Goal: Task Accomplishment & Management: Use online tool/utility

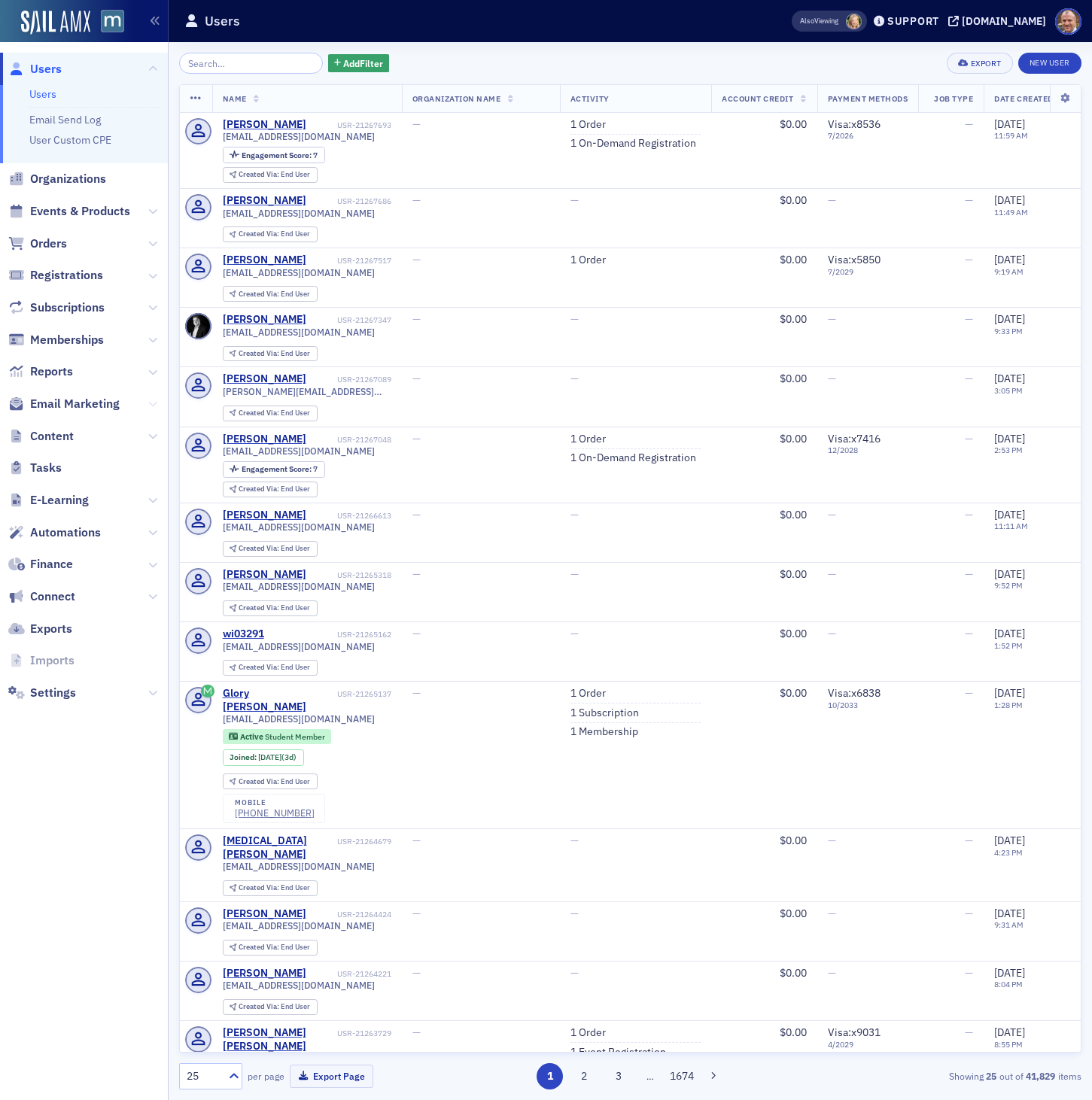
click at [154, 406] on icon at bounding box center [152, 404] width 9 height 9
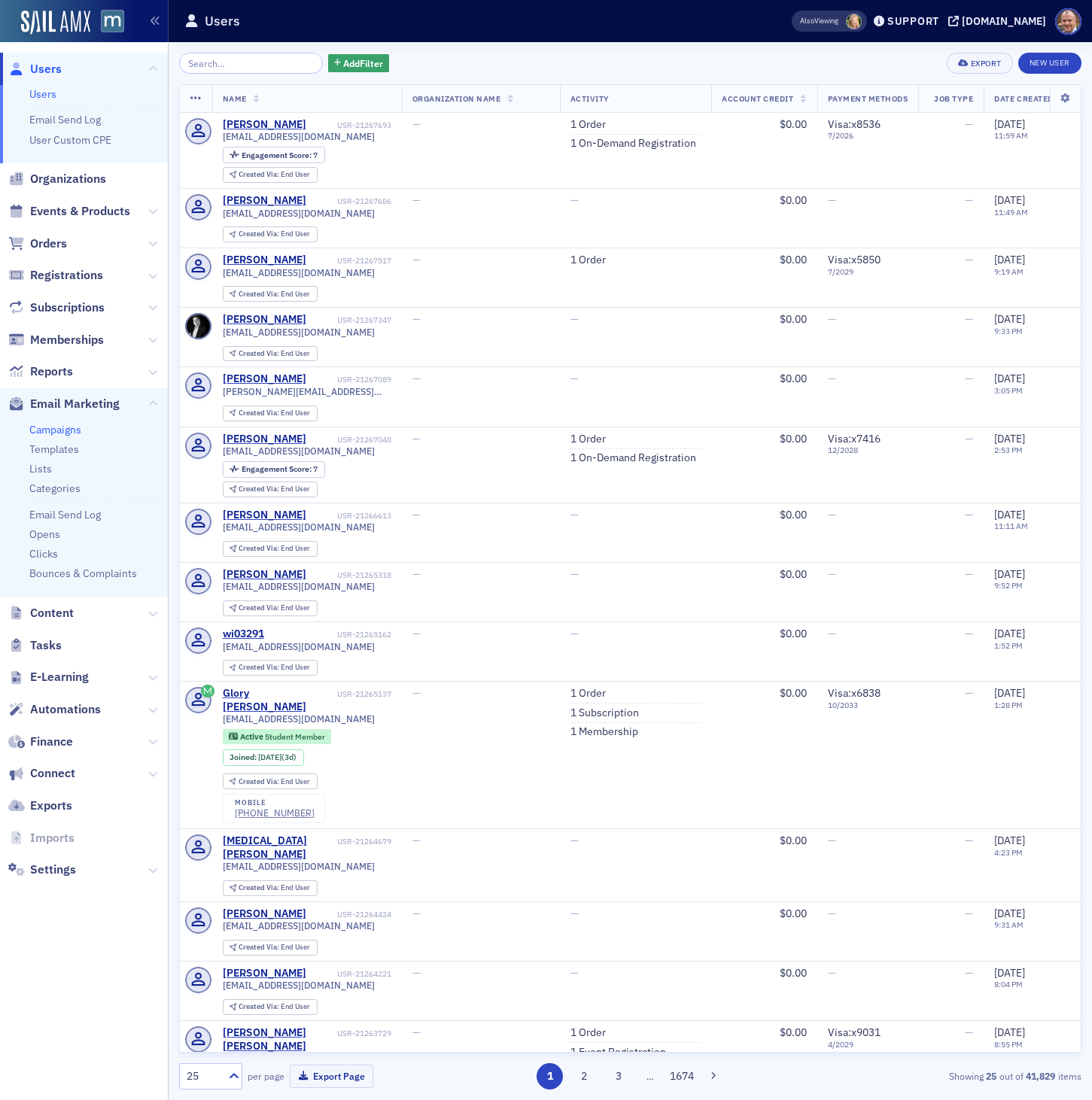
click at [61, 426] on link "Campaigns" at bounding box center [55, 429] width 52 height 14
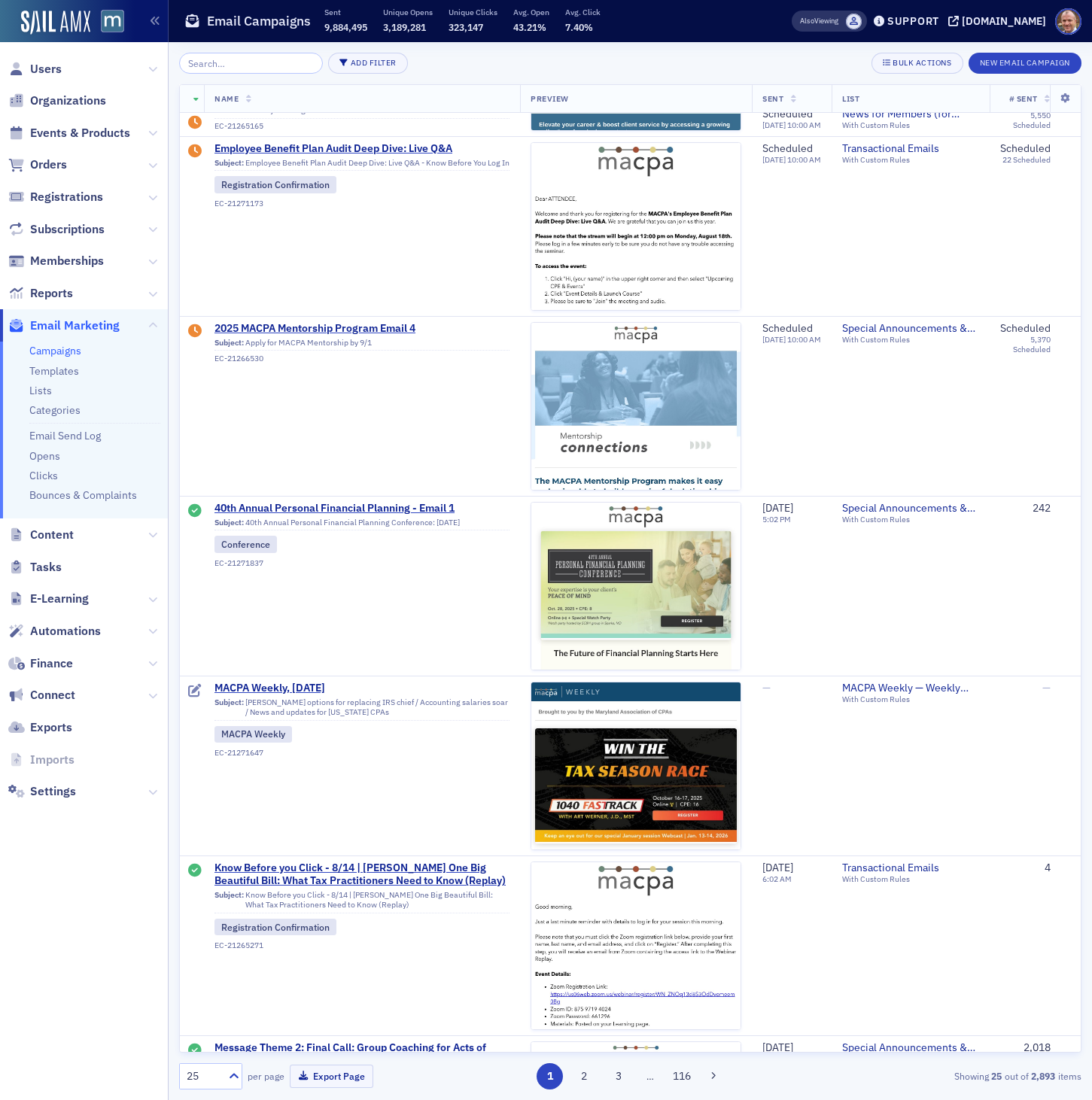
scroll to position [696, 0]
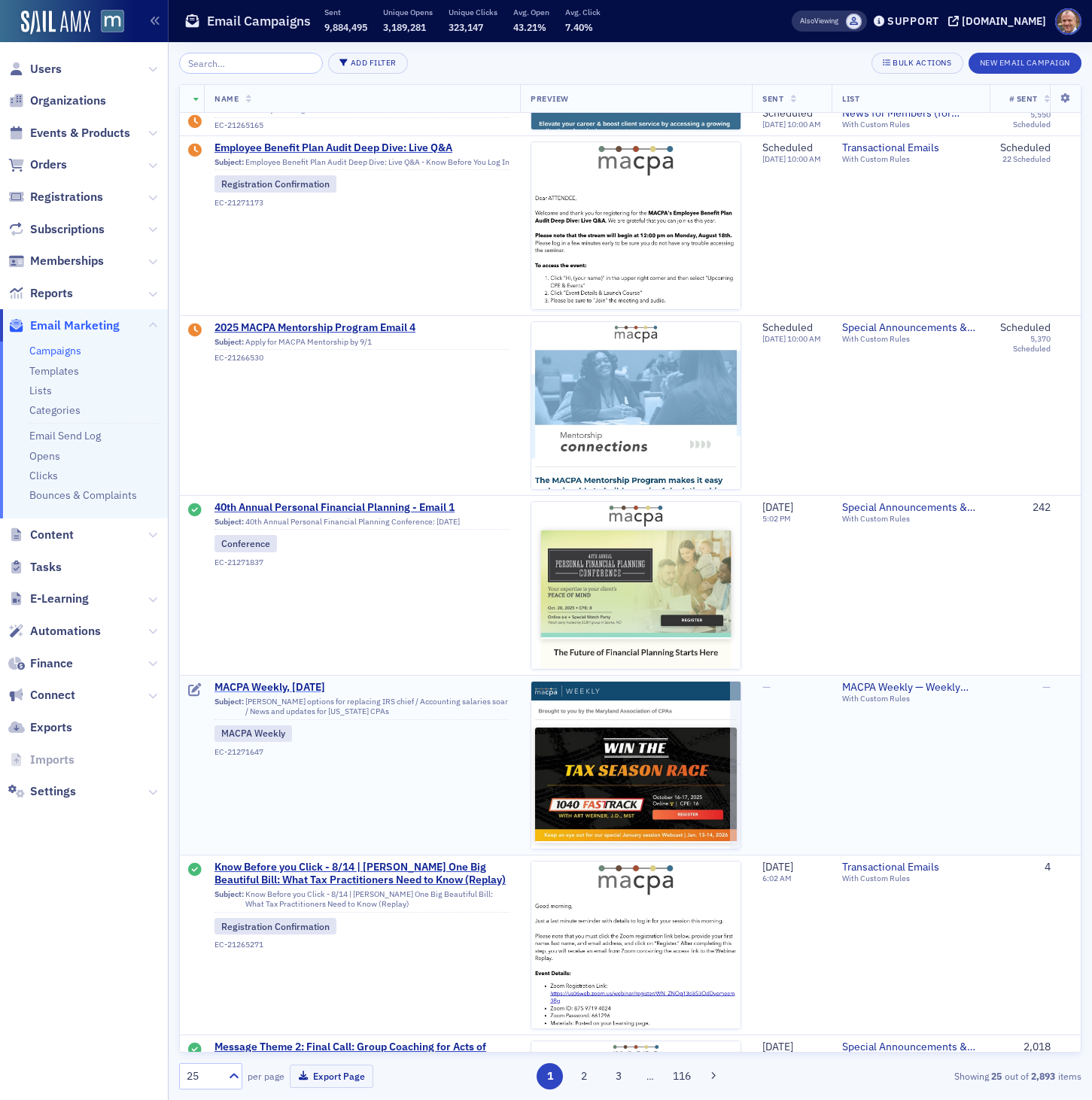
click at [280, 690] on span "MACPA Weekly, [DATE]" at bounding box center [362, 688] width 295 height 14
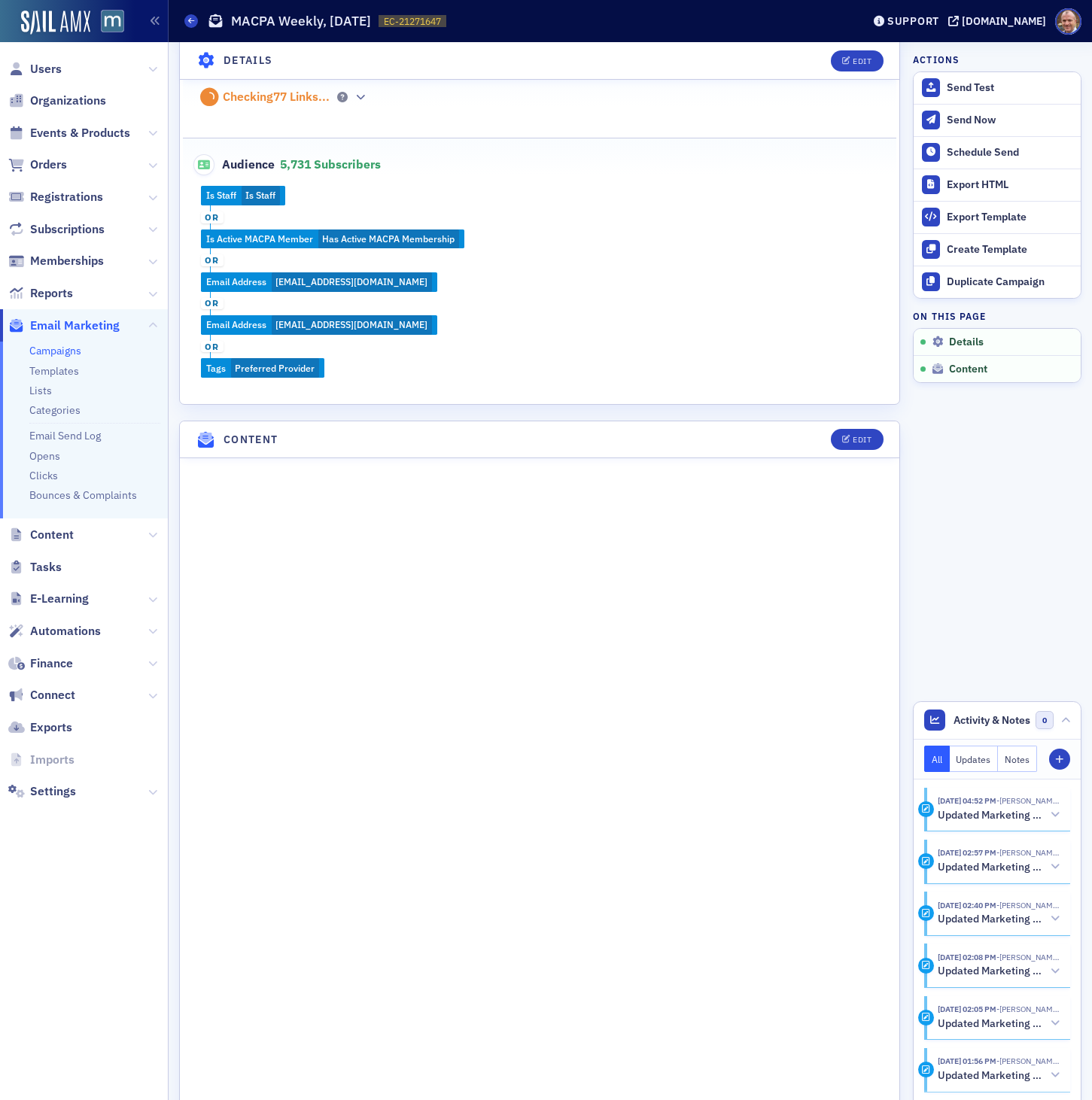
scroll to position [697, 0]
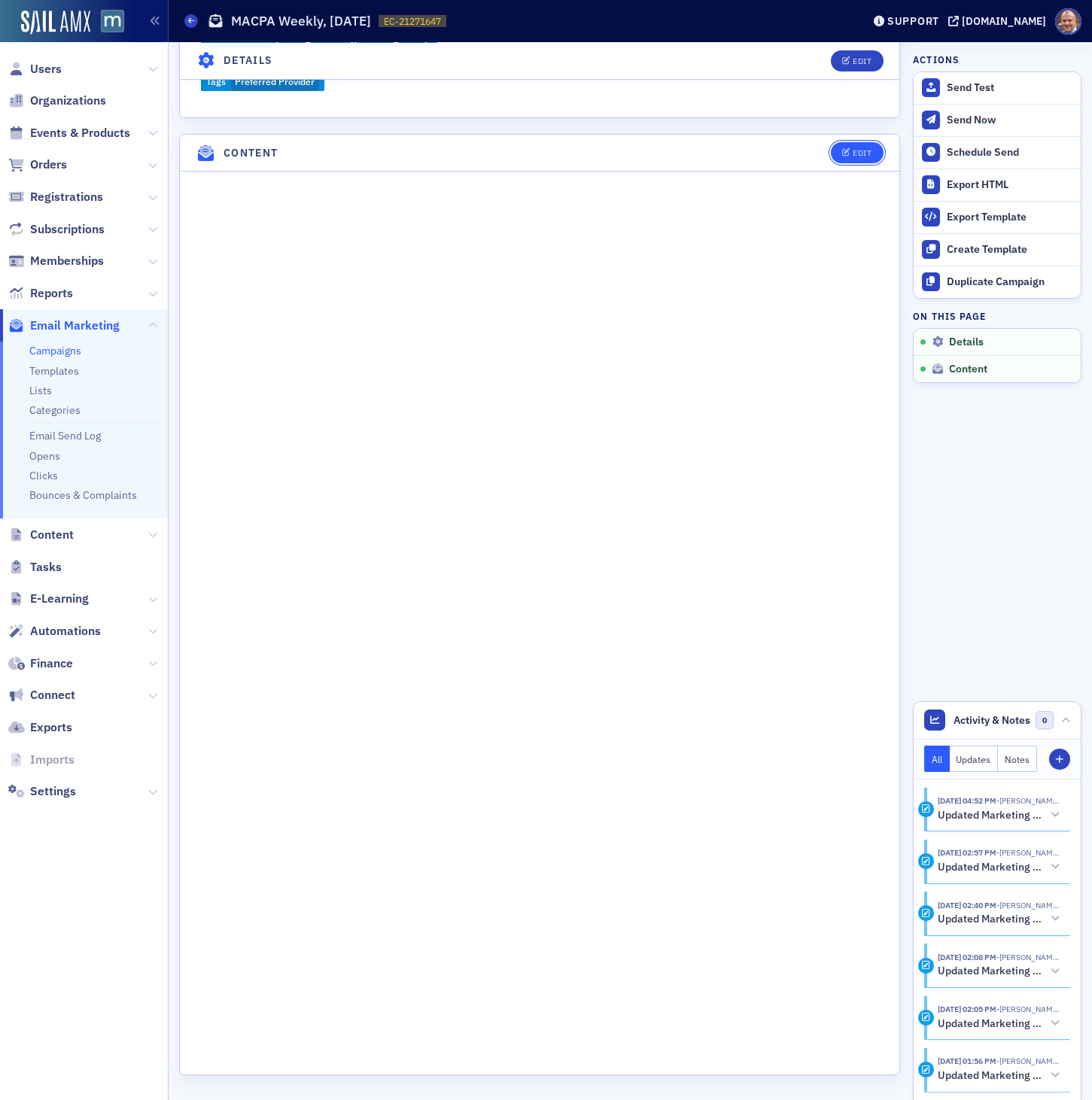
click at [859, 157] on button "Edit" at bounding box center [856, 153] width 52 height 21
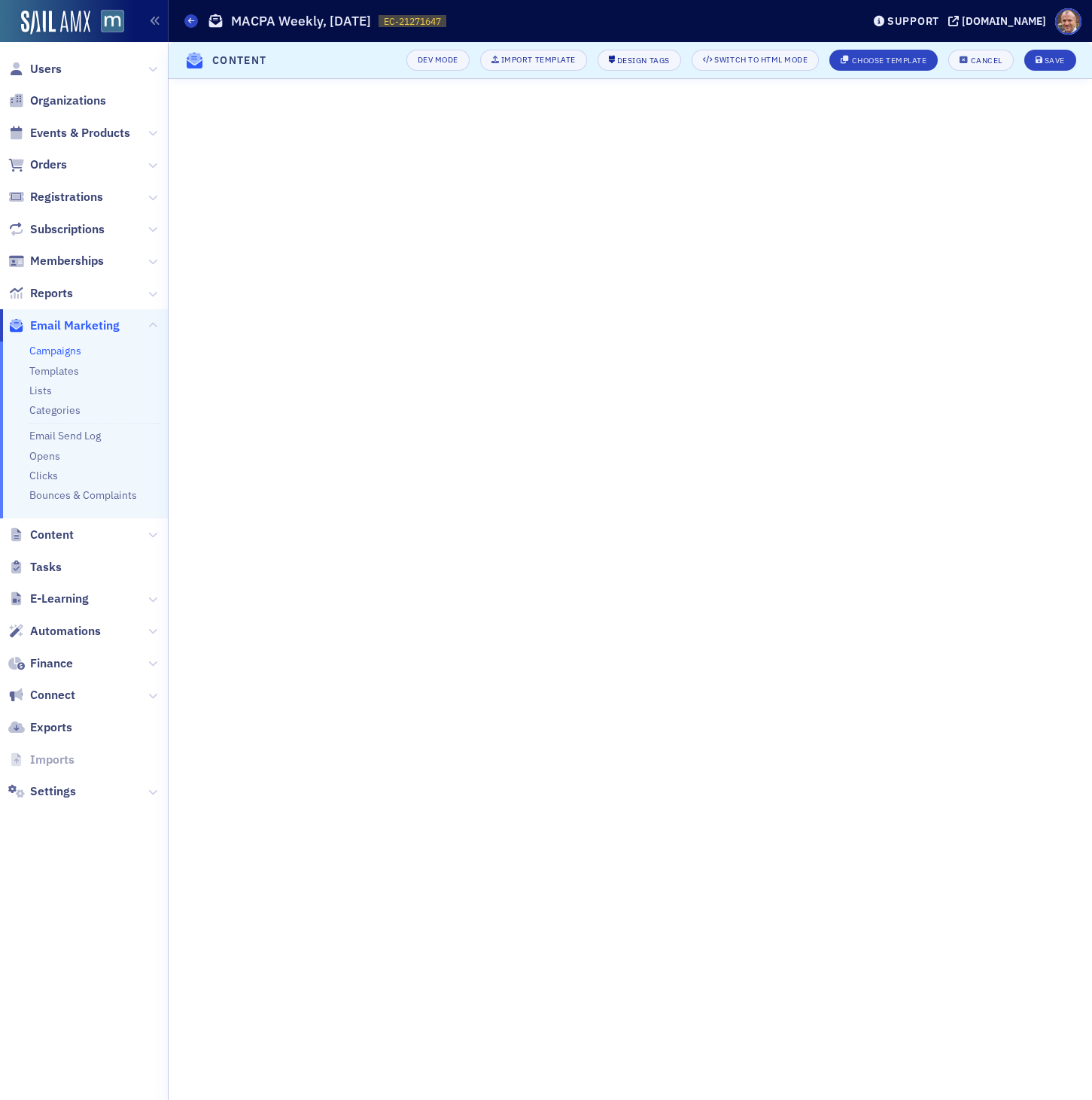
click at [681, 69] on div "Dev Mode Import Template Design Tags Switch to HTML Mode Choose Template Cancel…" at bounding box center [736, 60] width 680 height 21
click at [1062, 62] on div "Save" at bounding box center [1055, 60] width 20 height 9
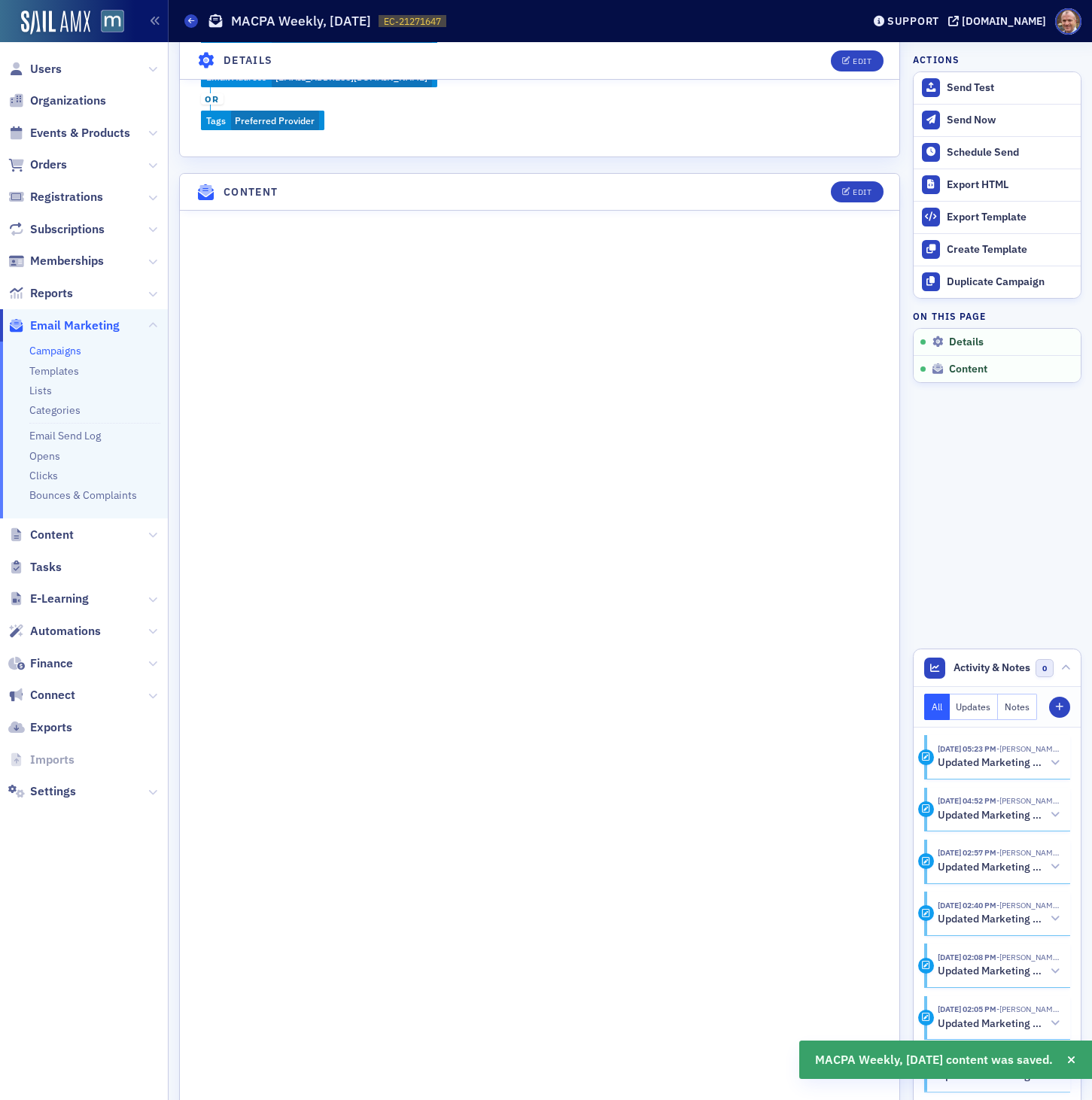
scroll to position [697, 0]
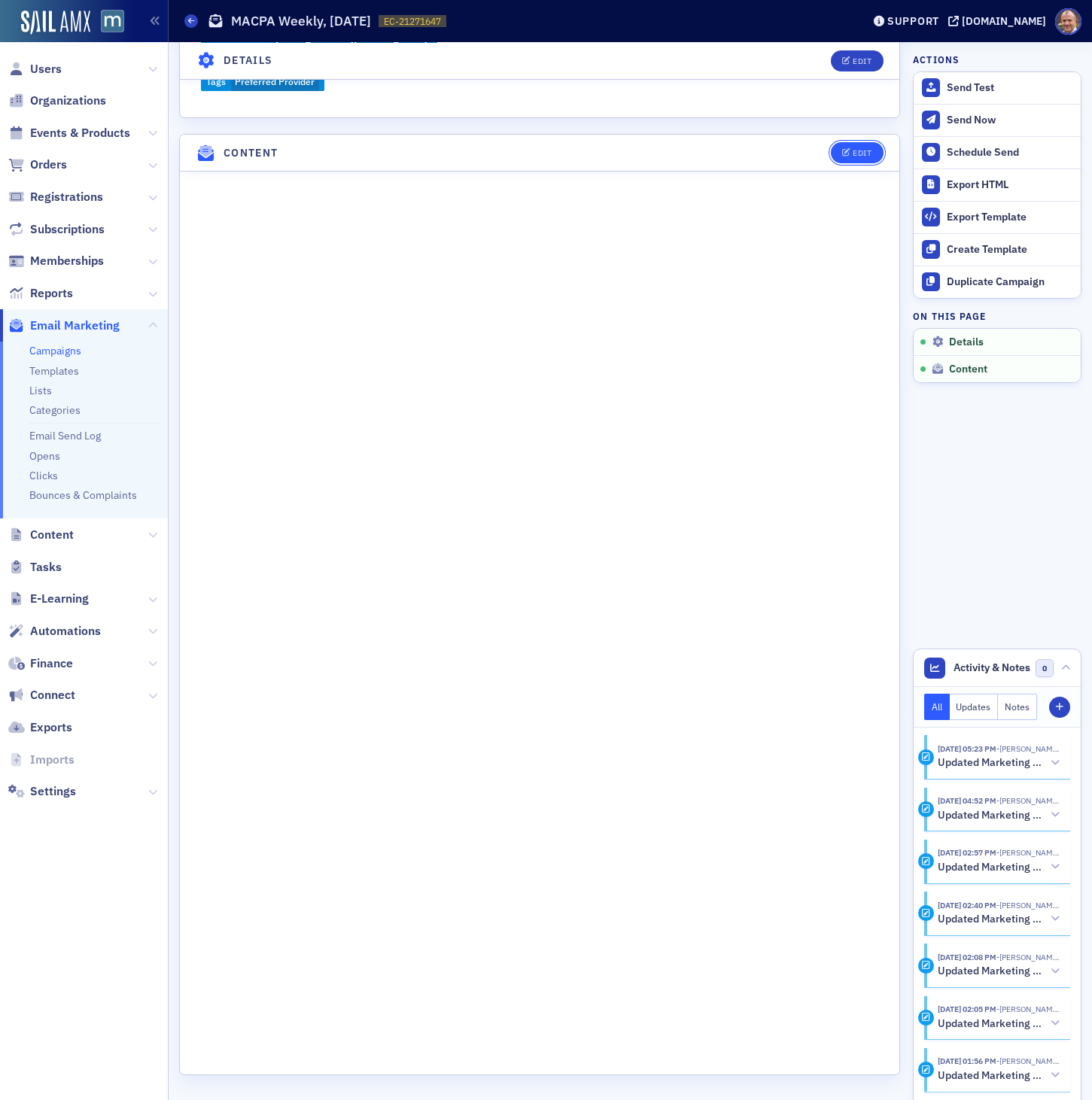
click at [863, 145] on button "Edit" at bounding box center [856, 153] width 52 height 21
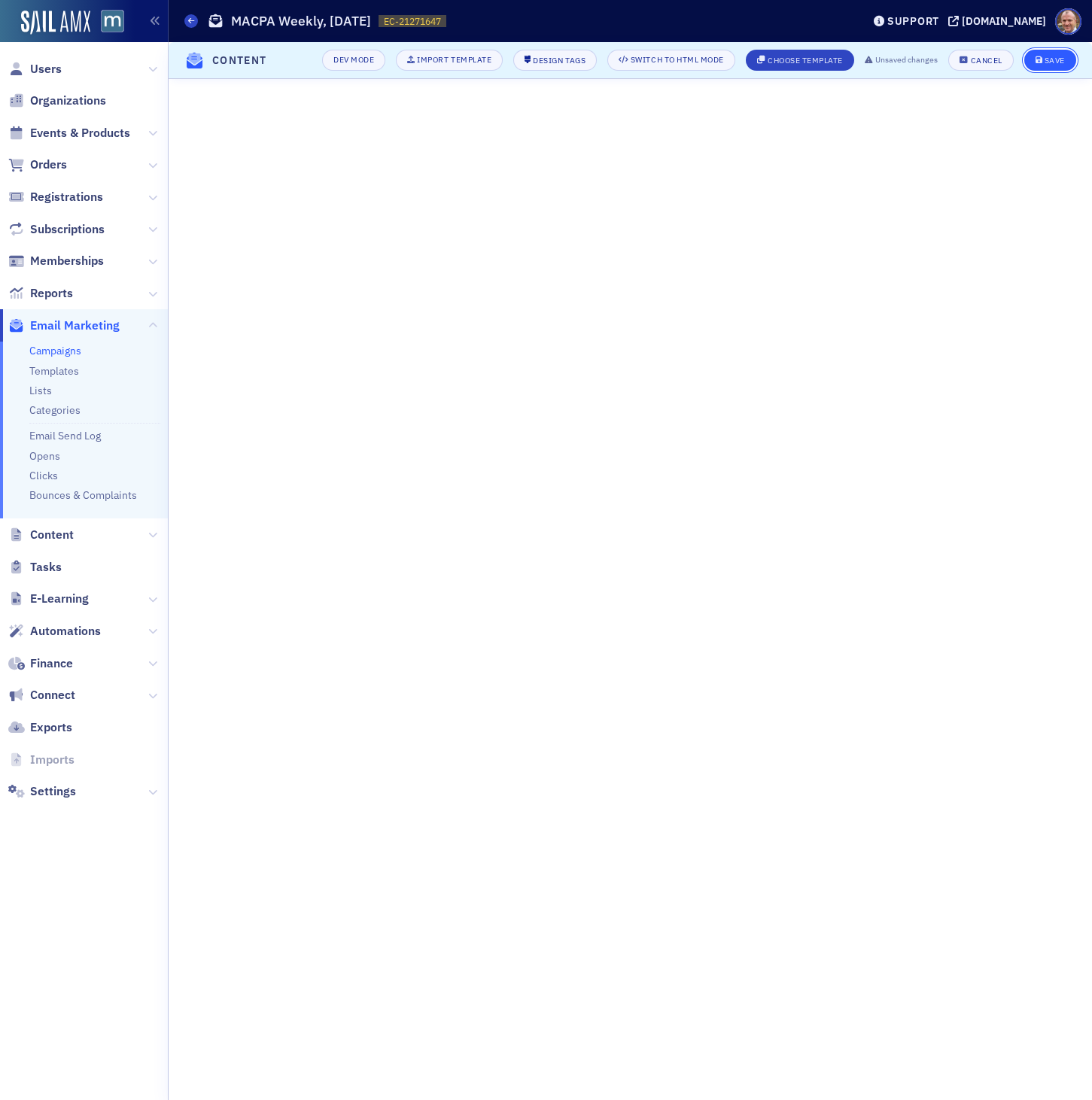
click at [1052, 60] on div "Save" at bounding box center [1055, 60] width 20 height 9
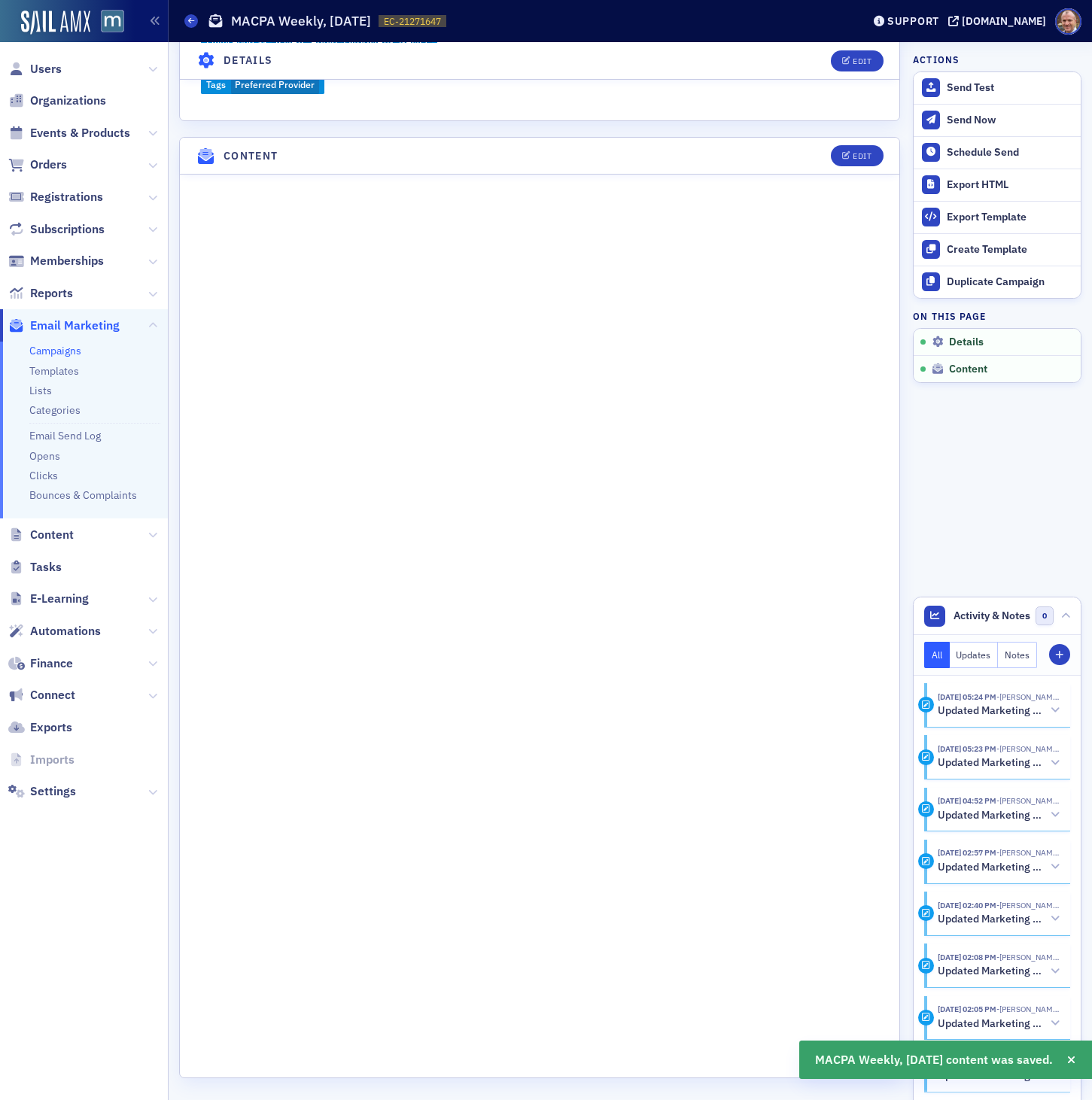
scroll to position [697, 0]
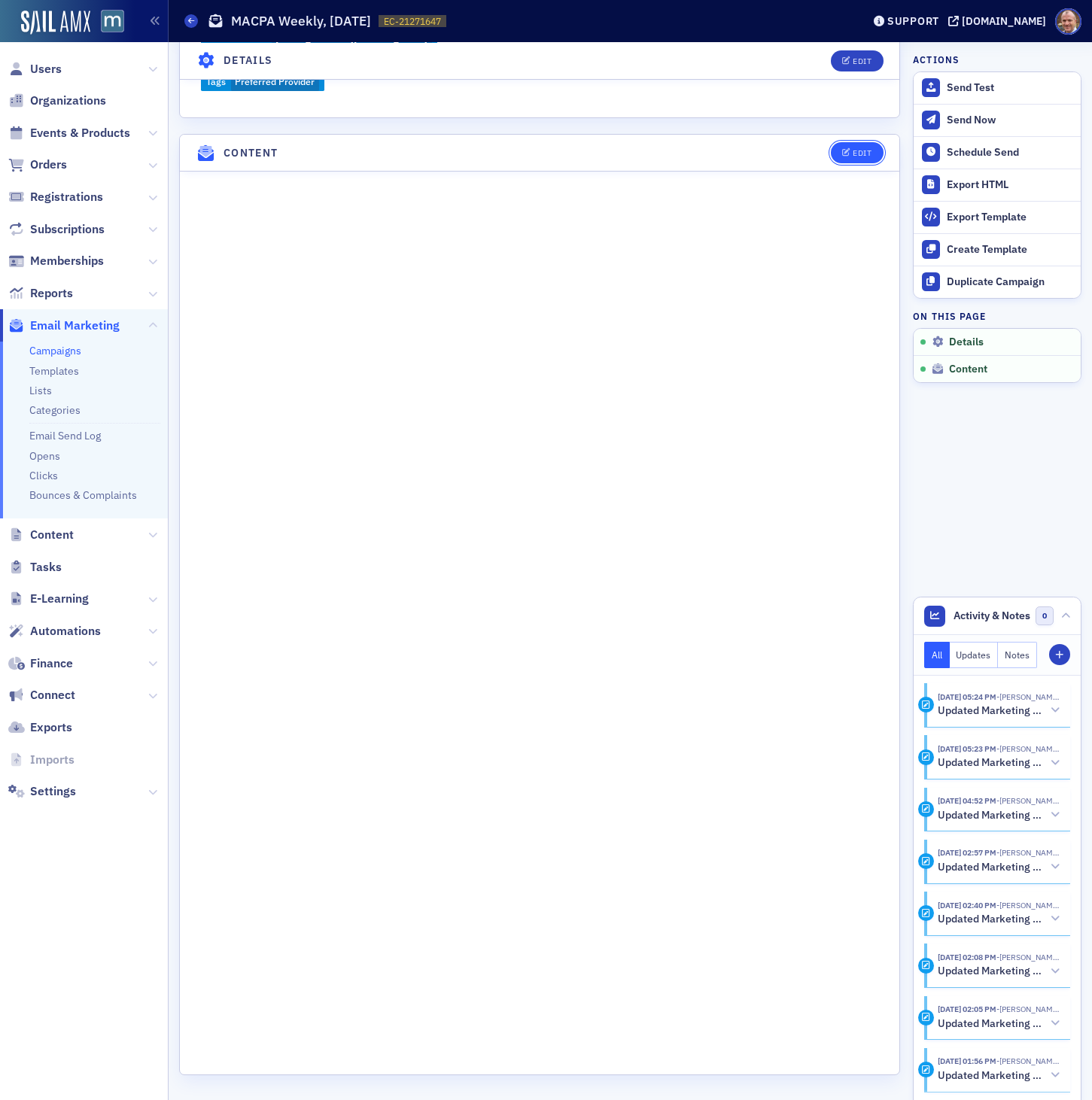
click at [860, 156] on div "Edit" at bounding box center [862, 153] width 19 height 9
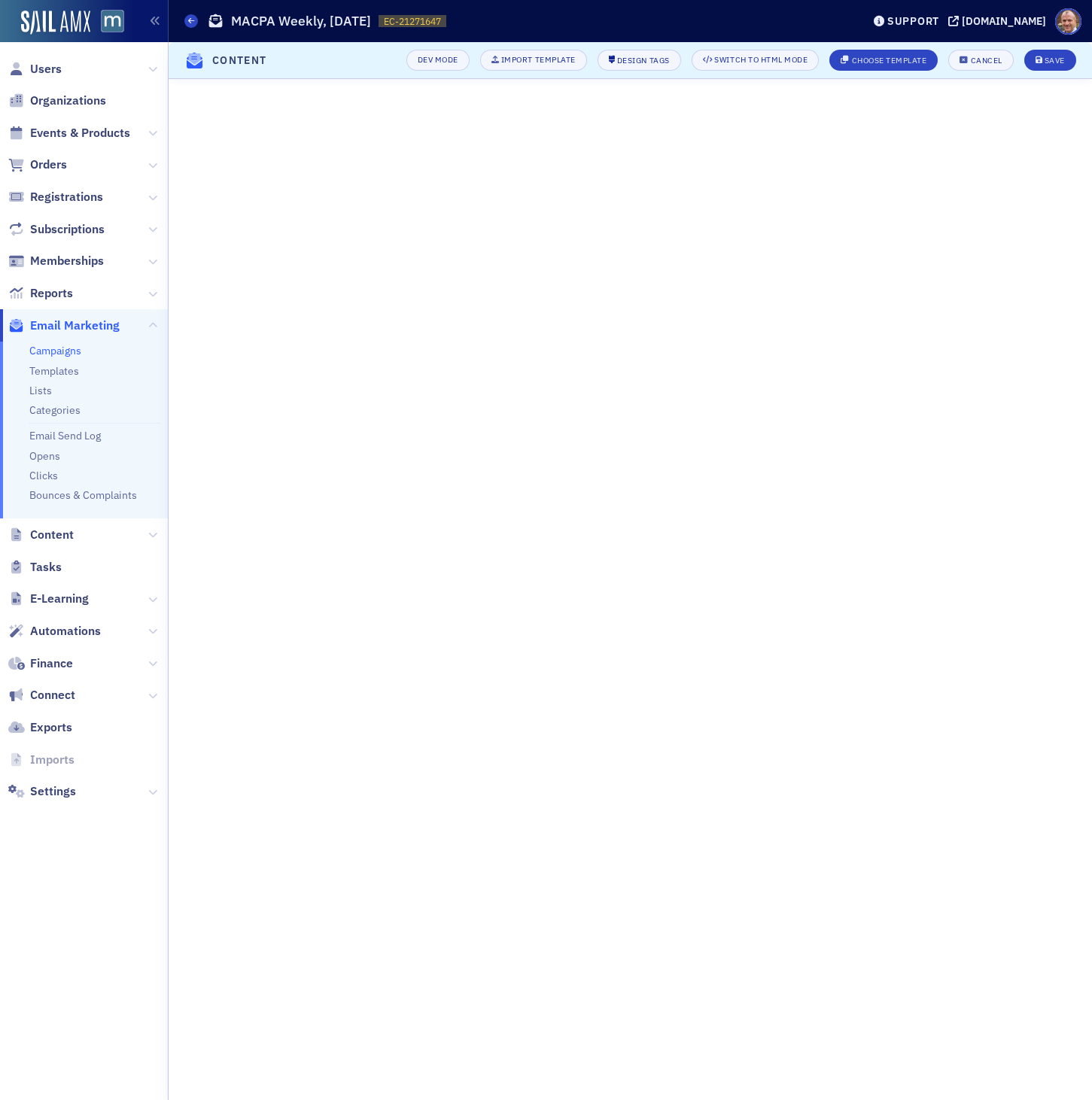
scroll to position [0, 0]
click at [1054, 63] on div "Save" at bounding box center [1055, 60] width 20 height 9
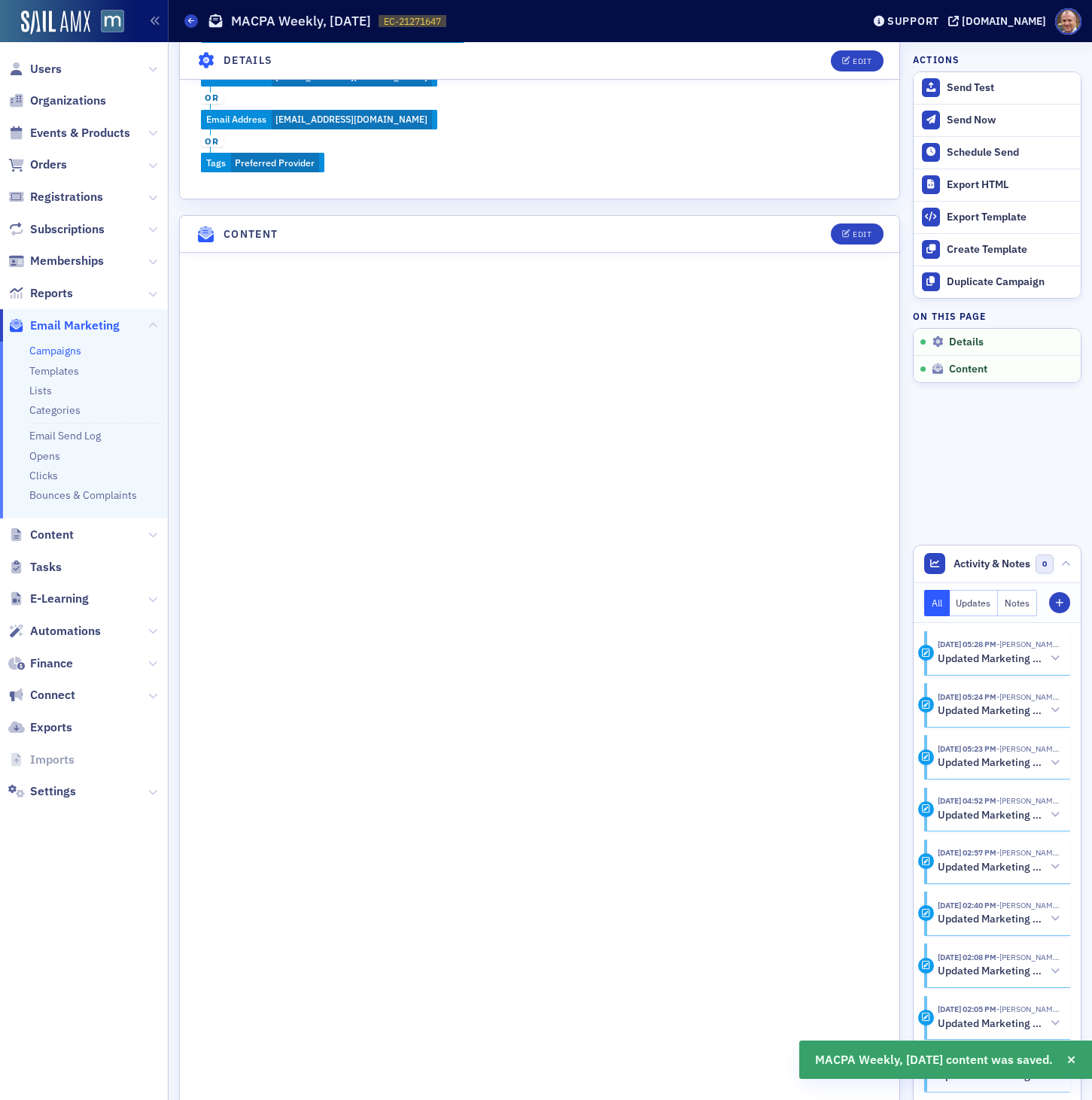
scroll to position [697, 0]
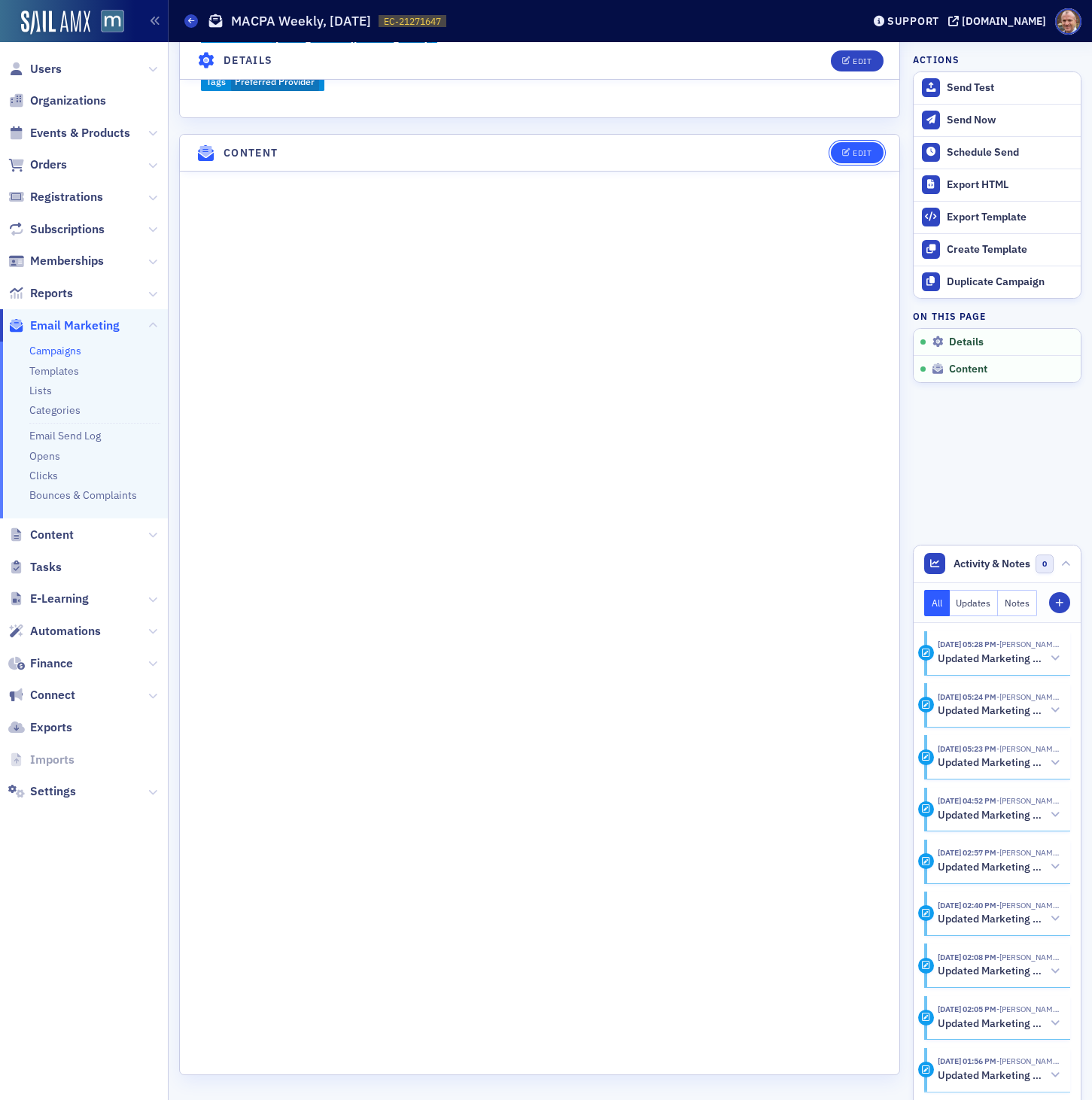
click at [854, 151] on div "Edit" at bounding box center [862, 153] width 19 height 9
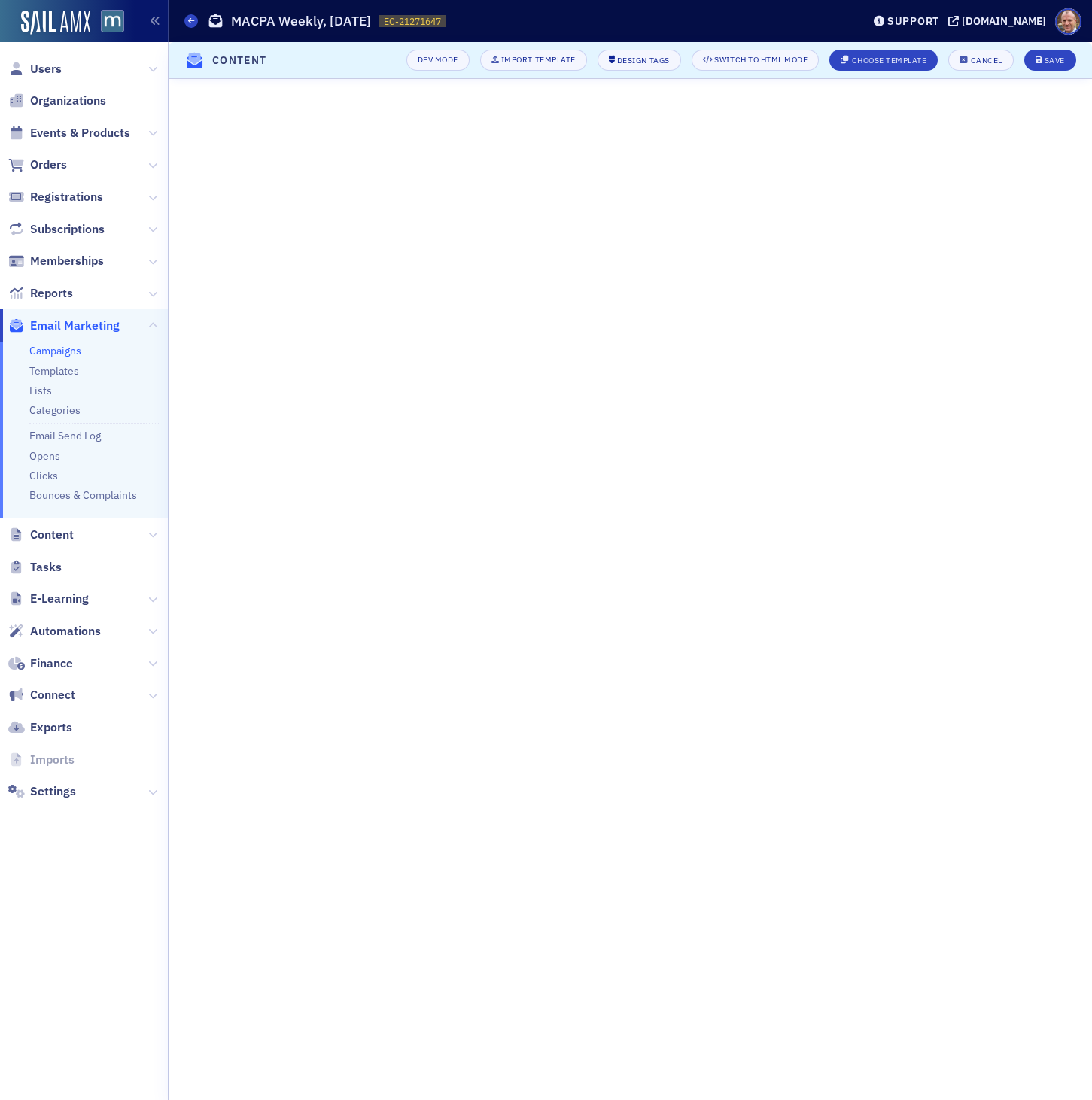
scroll to position [0, 0]
click at [1049, 60] on div "Save" at bounding box center [1055, 60] width 20 height 9
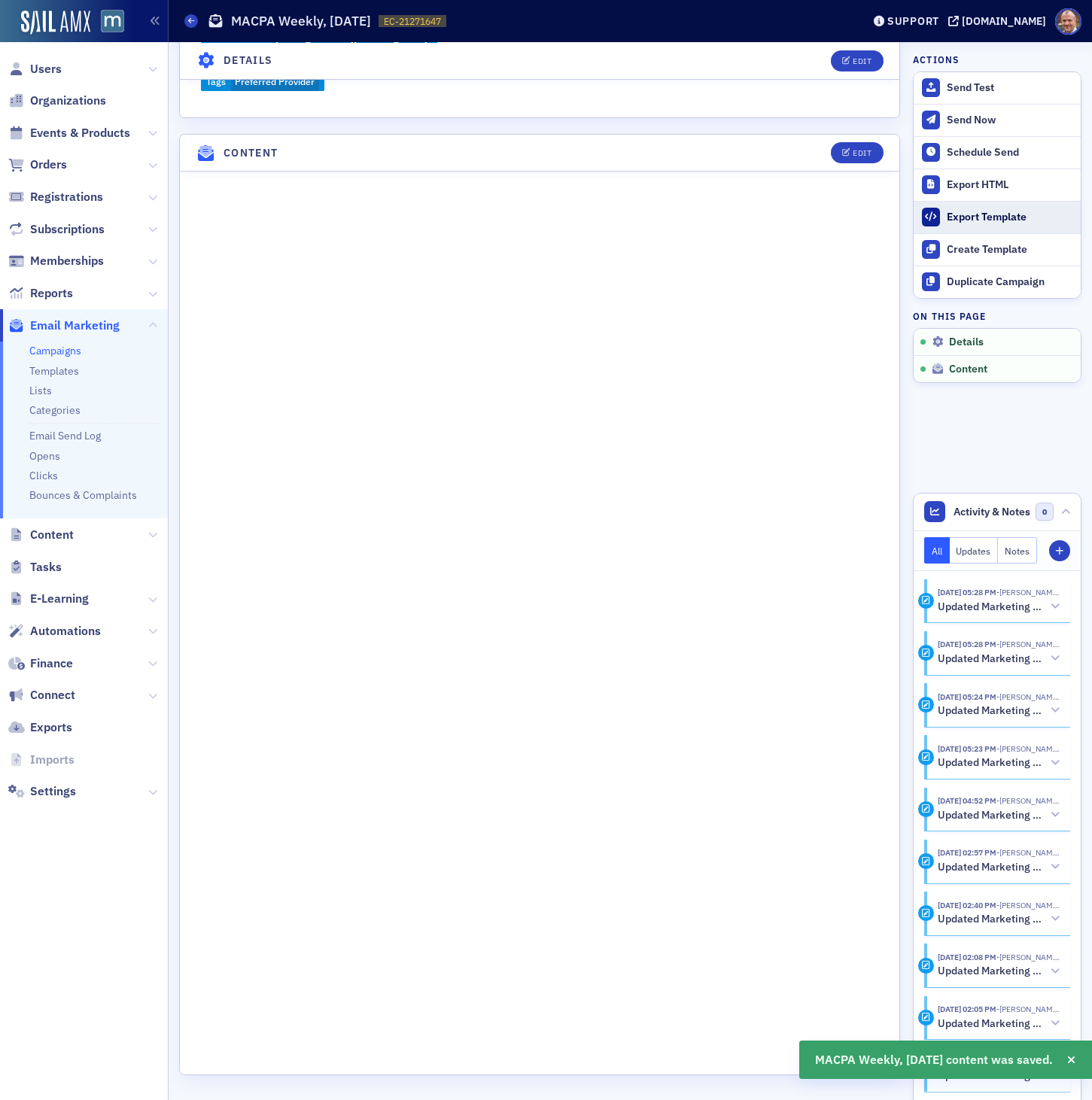
scroll to position [769, 0]
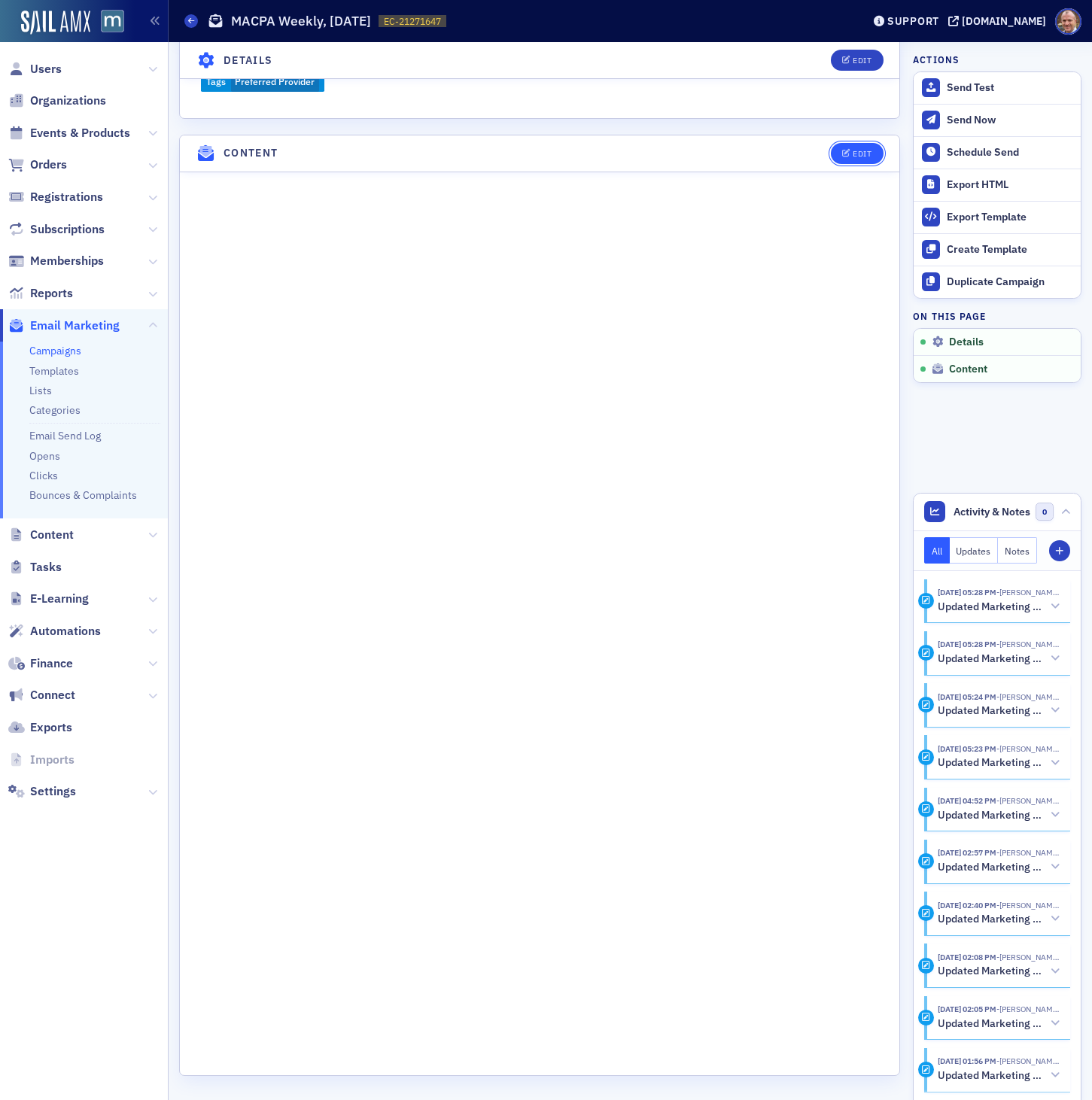
click at [848, 150] on icon "button" at bounding box center [846, 154] width 9 height 9
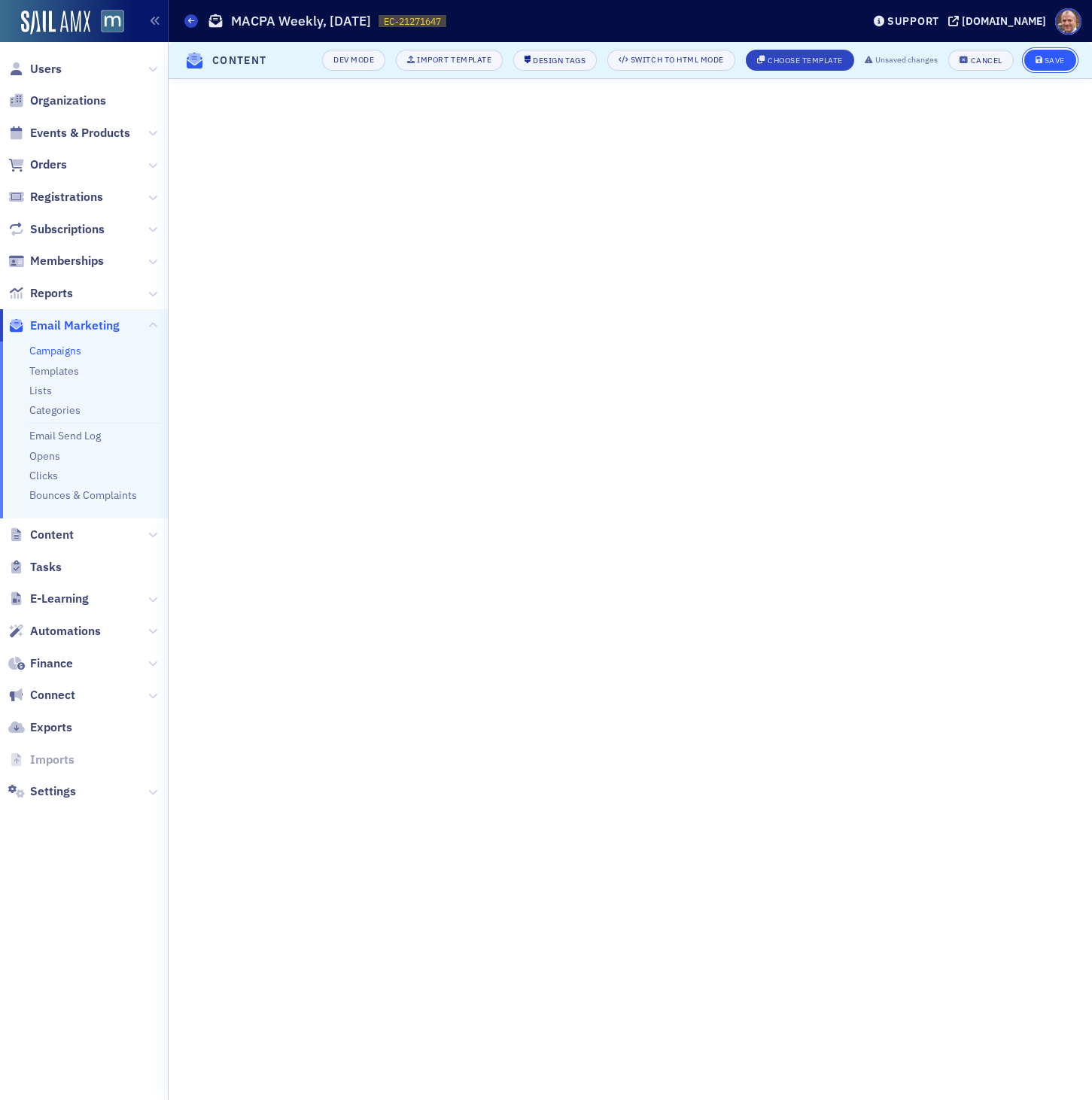
click at [1060, 60] on div "Save" at bounding box center [1055, 60] width 20 height 9
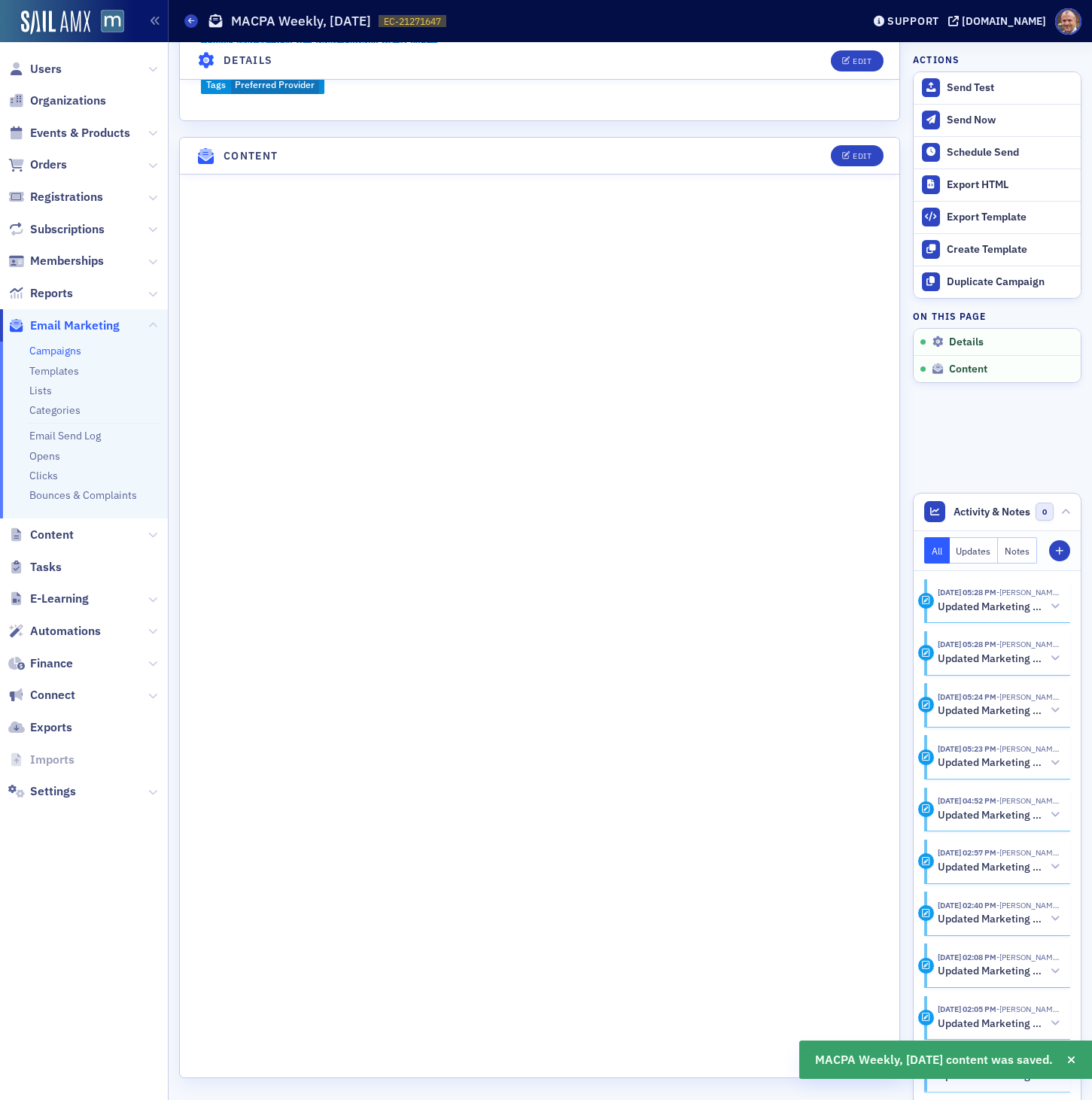
scroll to position [697, 0]
